Goal: Task Accomplishment & Management: Use online tool/utility

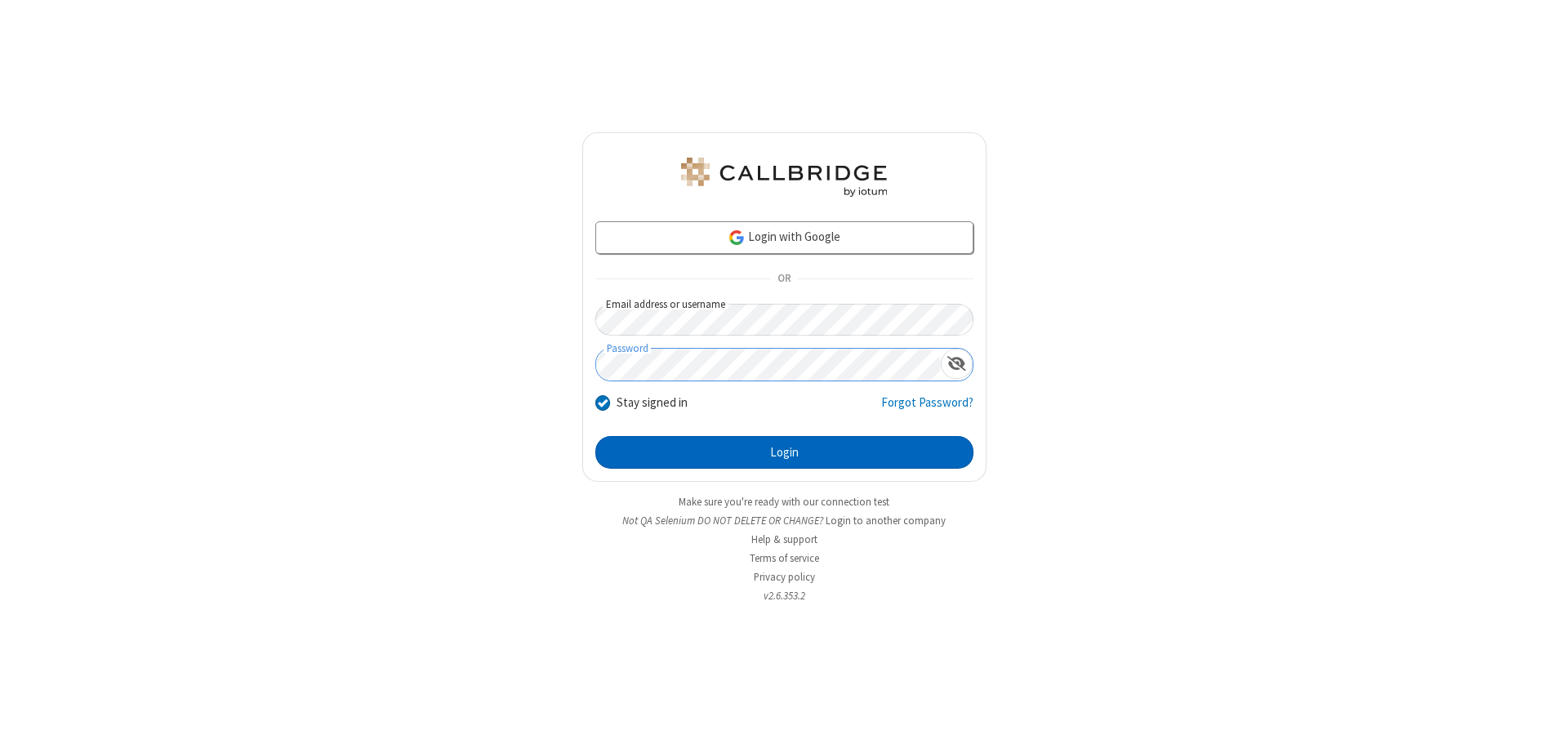
click at [784, 453] on button "Login" at bounding box center [784, 453] width 379 height 33
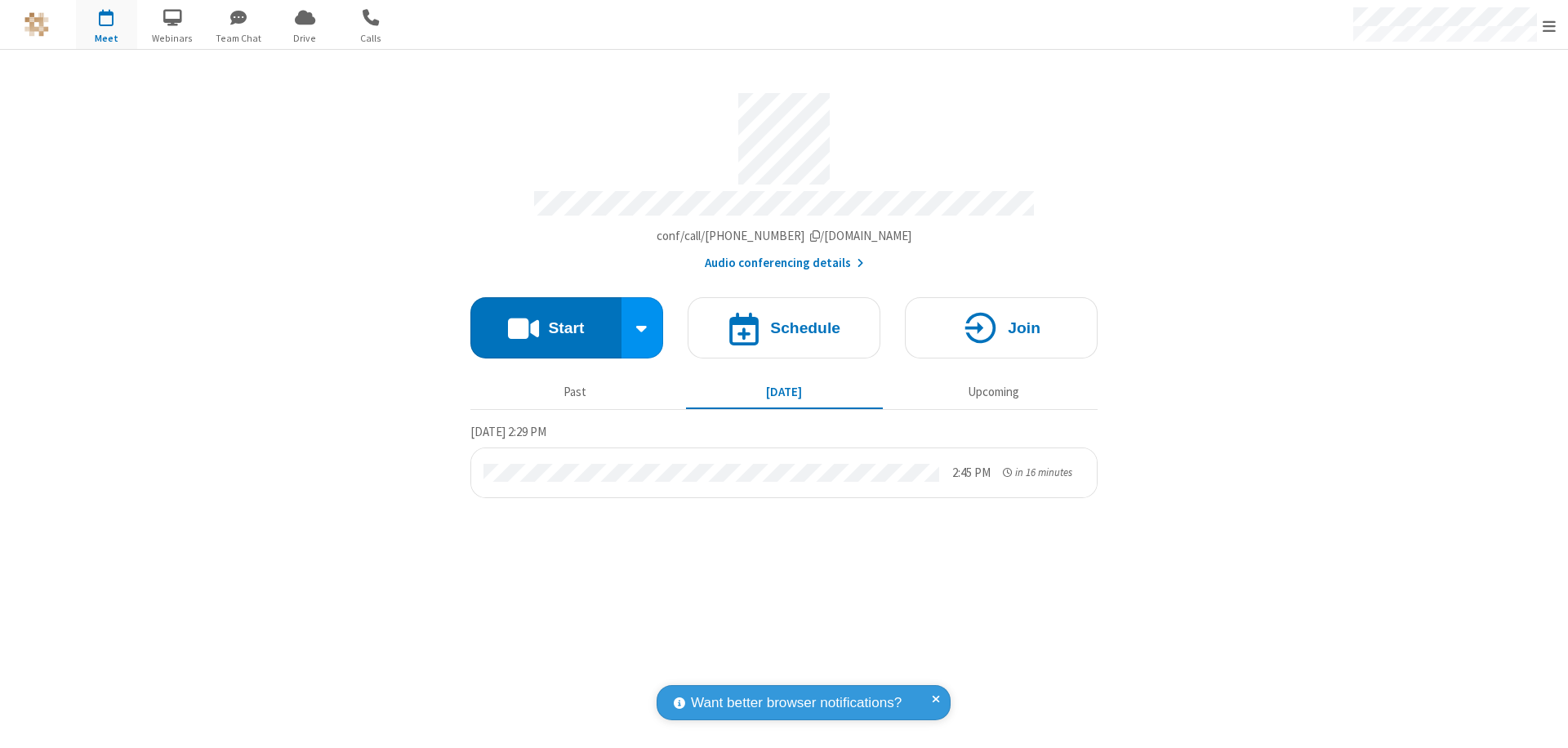
click at [546, 320] on button "Start" at bounding box center [546, 327] width 151 height 61
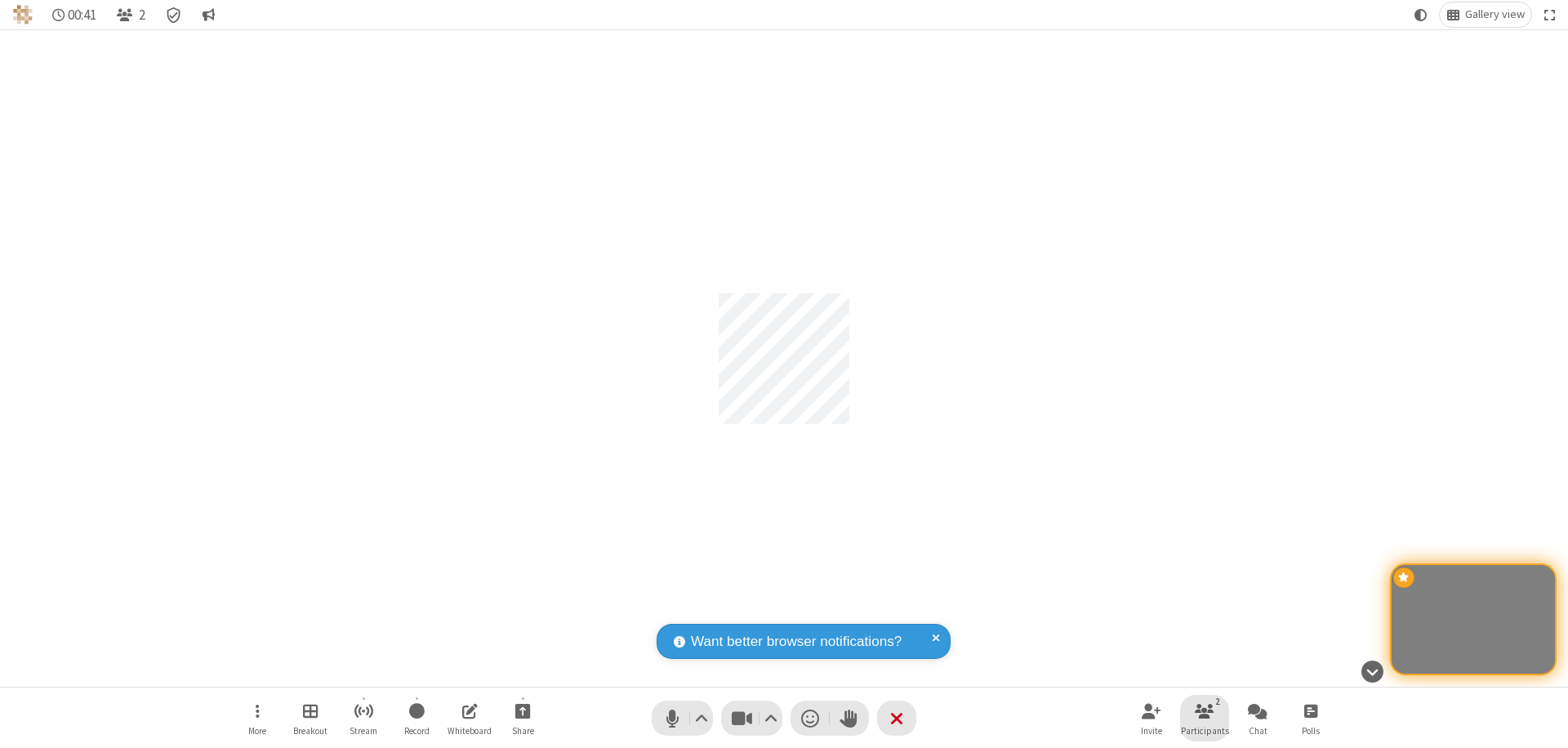
click at [1205, 731] on span "Participants" at bounding box center [1205, 731] width 48 height 10
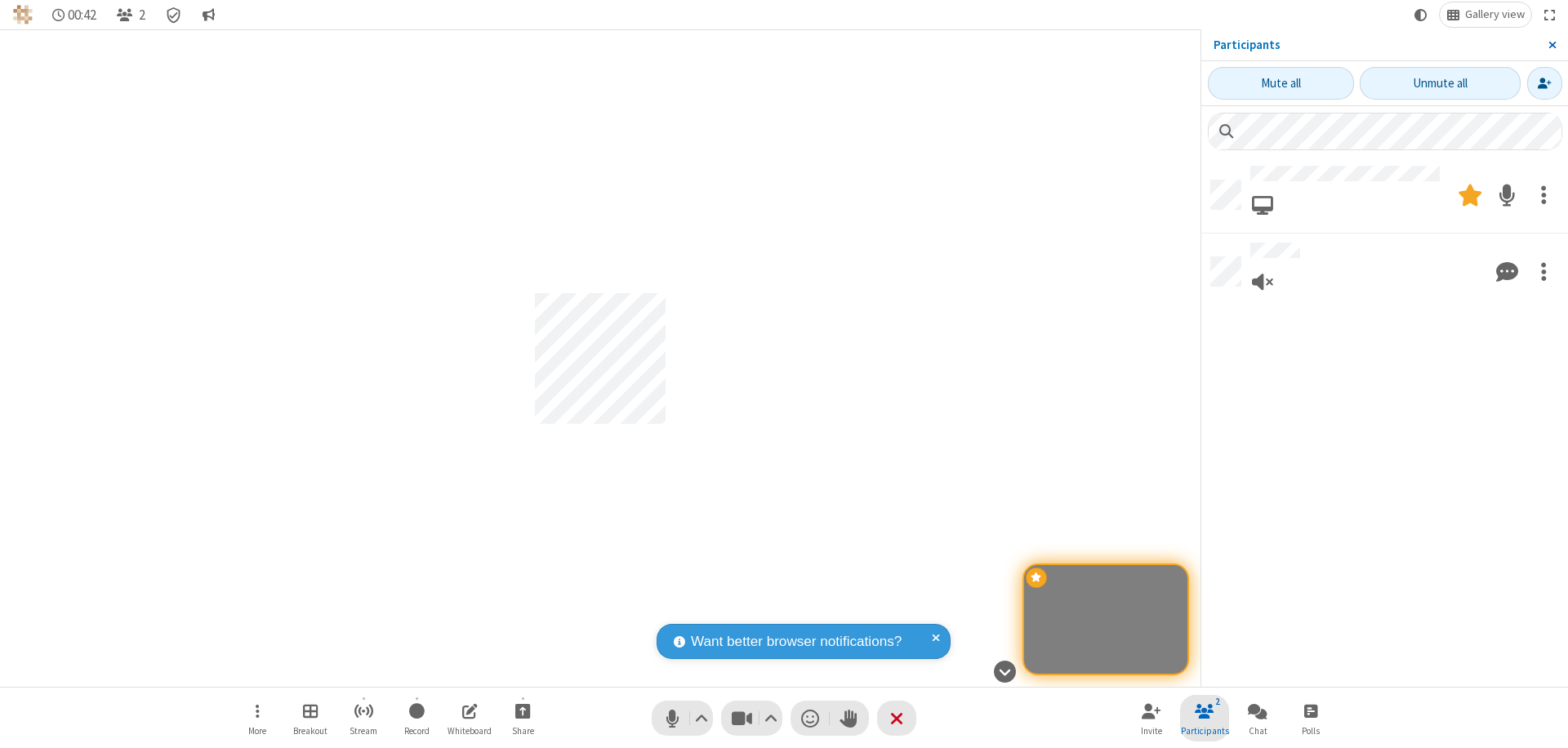
click at [1552, 45] on span "Close sidebar" at bounding box center [1552, 45] width 8 height 13
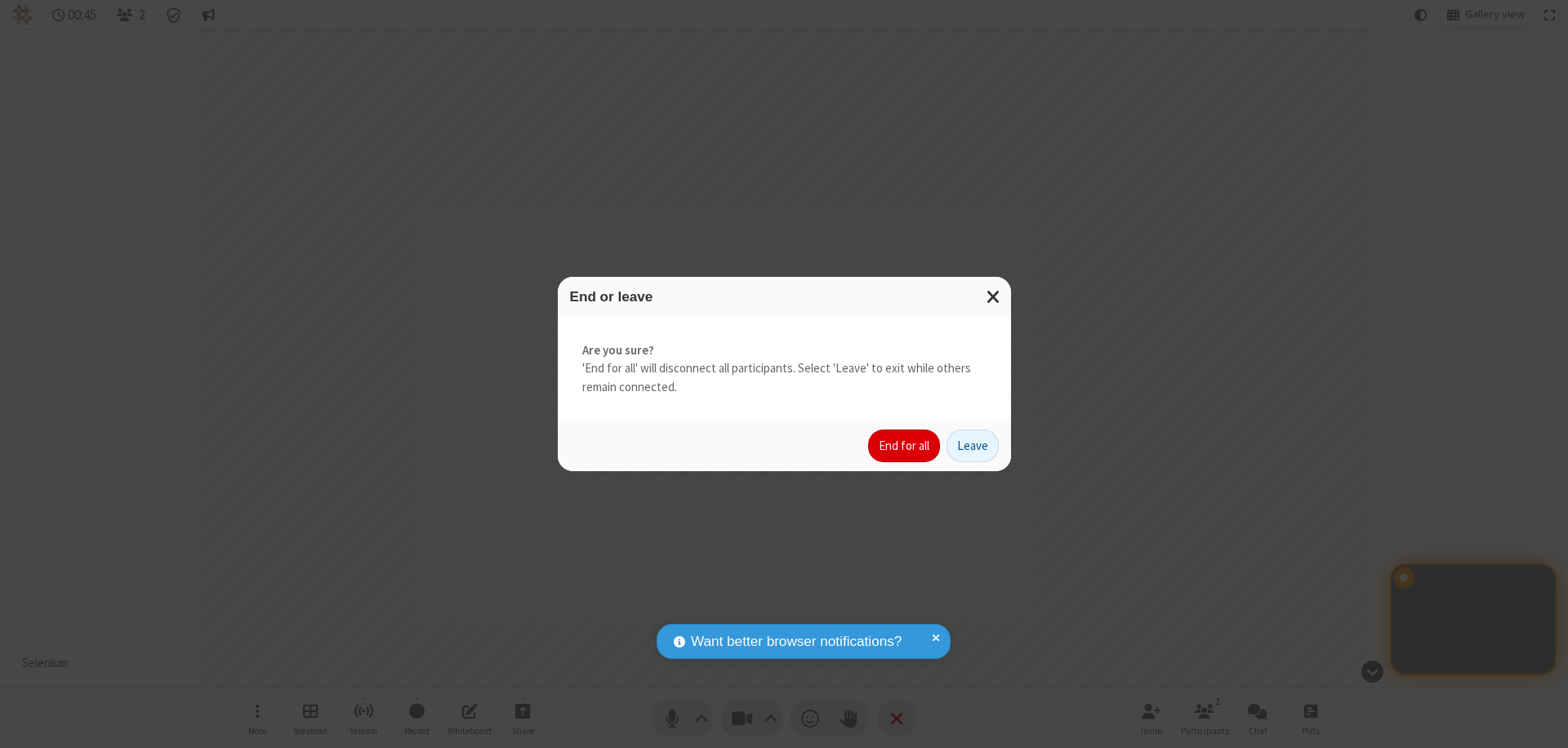
click at [905, 446] on button "End for all" at bounding box center [904, 446] width 72 height 33
